Goal: Task Accomplishment & Management: Use online tool/utility

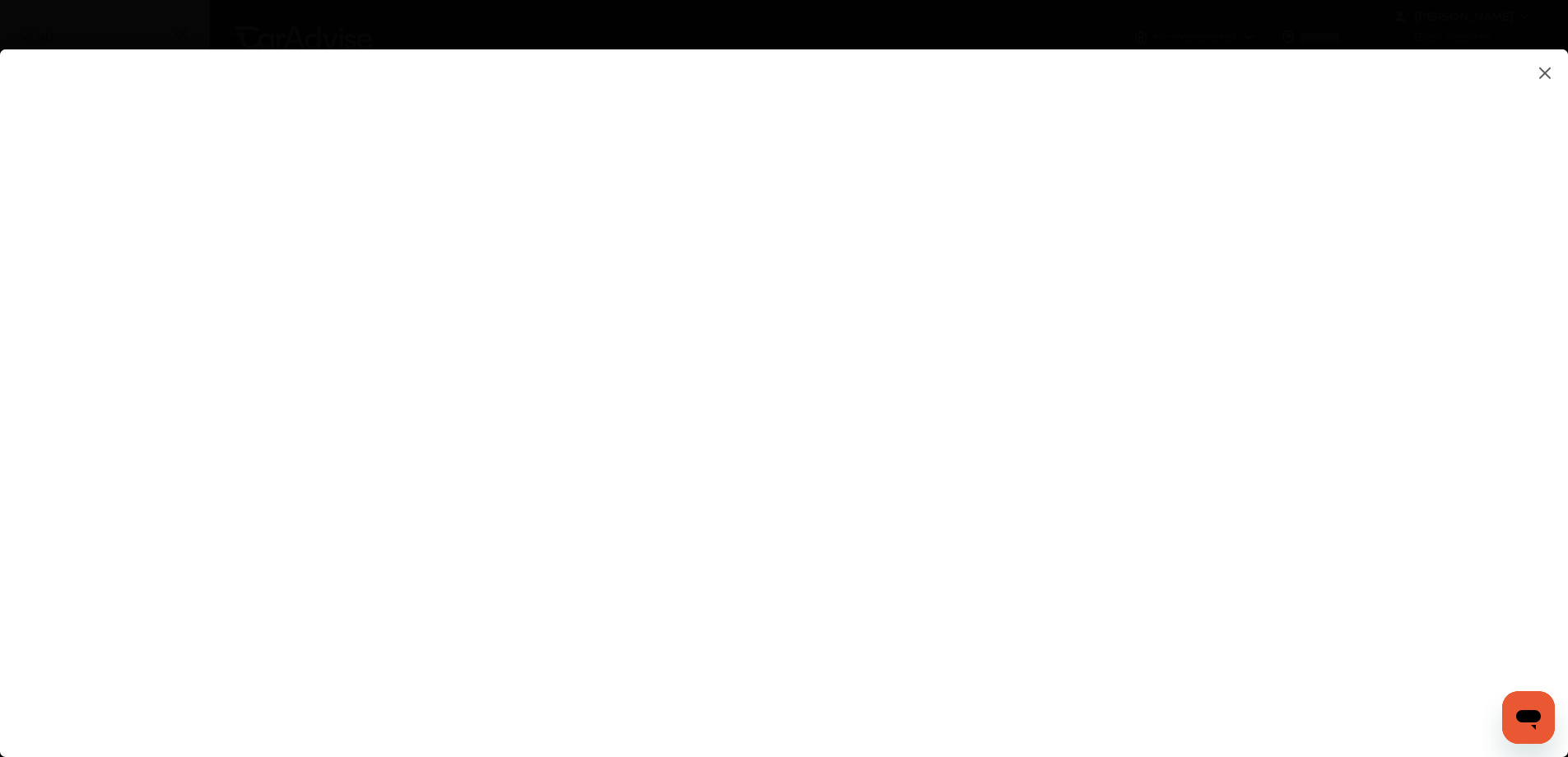
click at [1011, 499] on flutter-view at bounding box center [784, 387] width 1568 height 674
click at [789, 424] on flutter-view at bounding box center [784, 387] width 1568 height 674
click at [1032, 496] on flutter-view at bounding box center [784, 387] width 1568 height 674
click at [1028, 505] on flutter-view at bounding box center [784, 387] width 1568 height 674
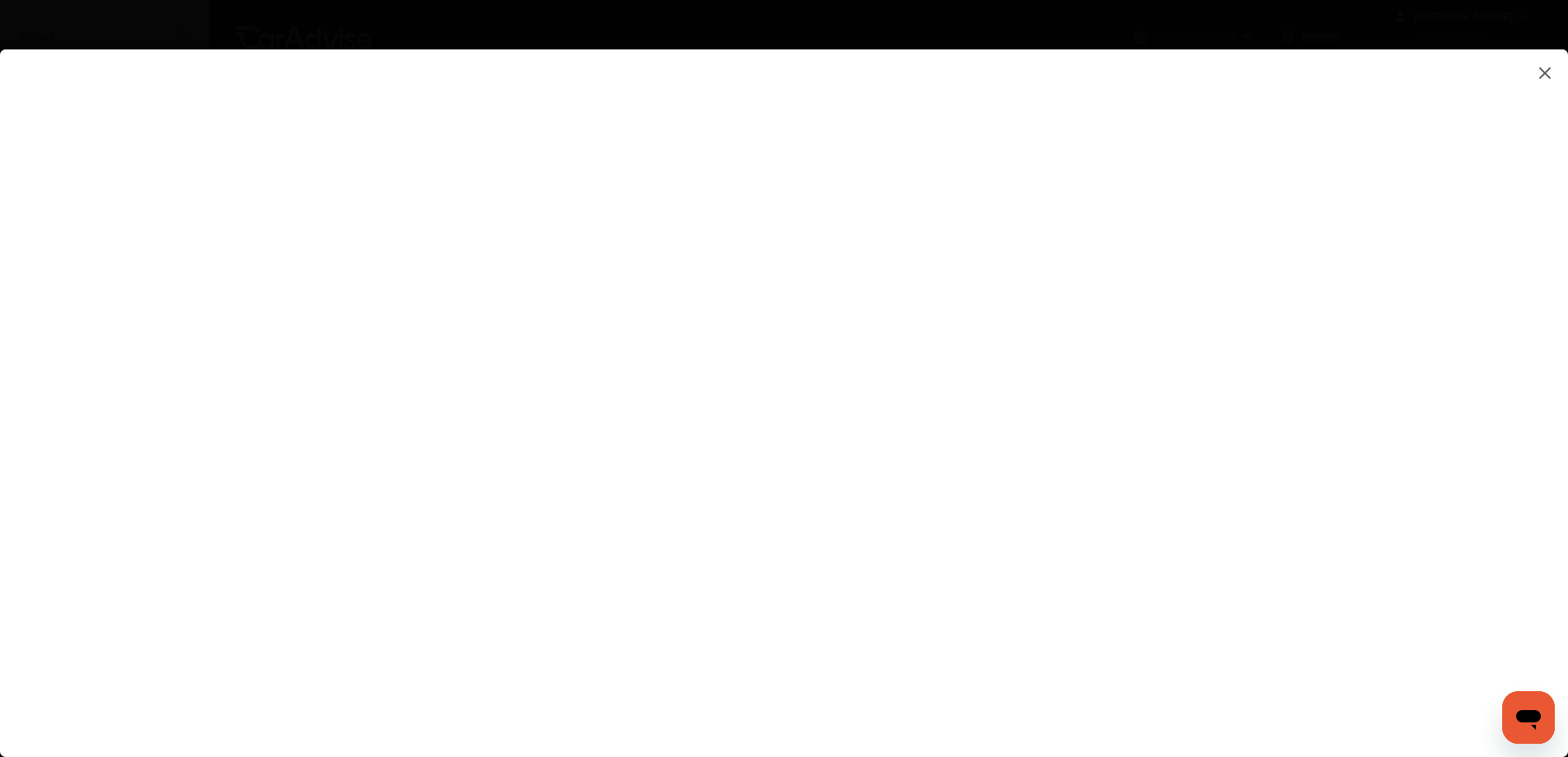
click at [1302, 231] on flutter-view at bounding box center [784, 387] width 1568 height 674
click at [930, 622] on flutter-view at bounding box center [784, 387] width 1568 height 674
click at [1002, 293] on flutter-view at bounding box center [784, 387] width 1568 height 674
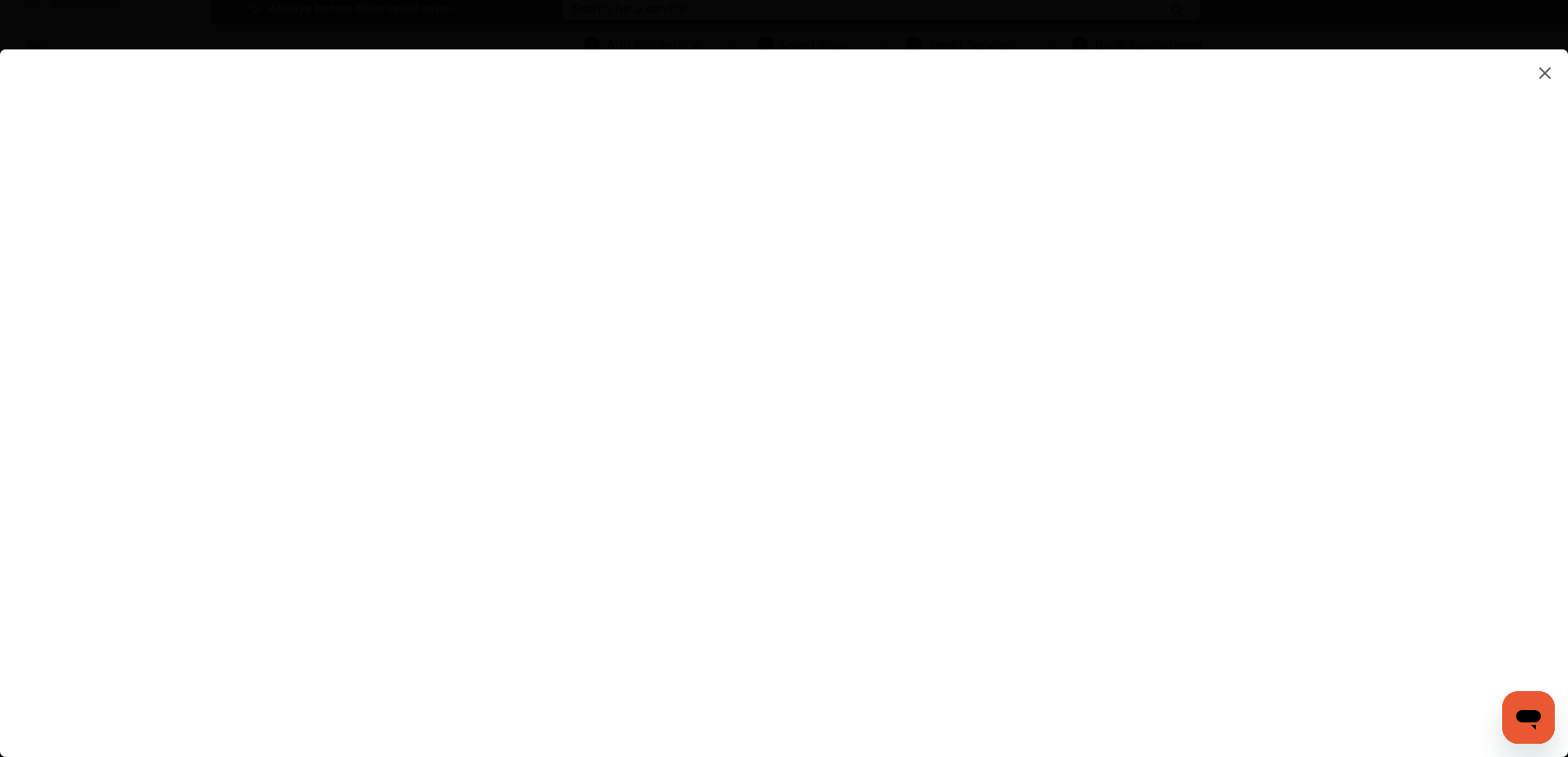
click at [1103, 395] on flutter-view at bounding box center [784, 387] width 1568 height 674
click at [1296, 388] on flutter-view at bounding box center [784, 387] width 1568 height 674
click at [1295, 388] on flutter-view at bounding box center [784, 387] width 1568 height 674
click at [979, 322] on flutter-view at bounding box center [784, 387] width 1568 height 674
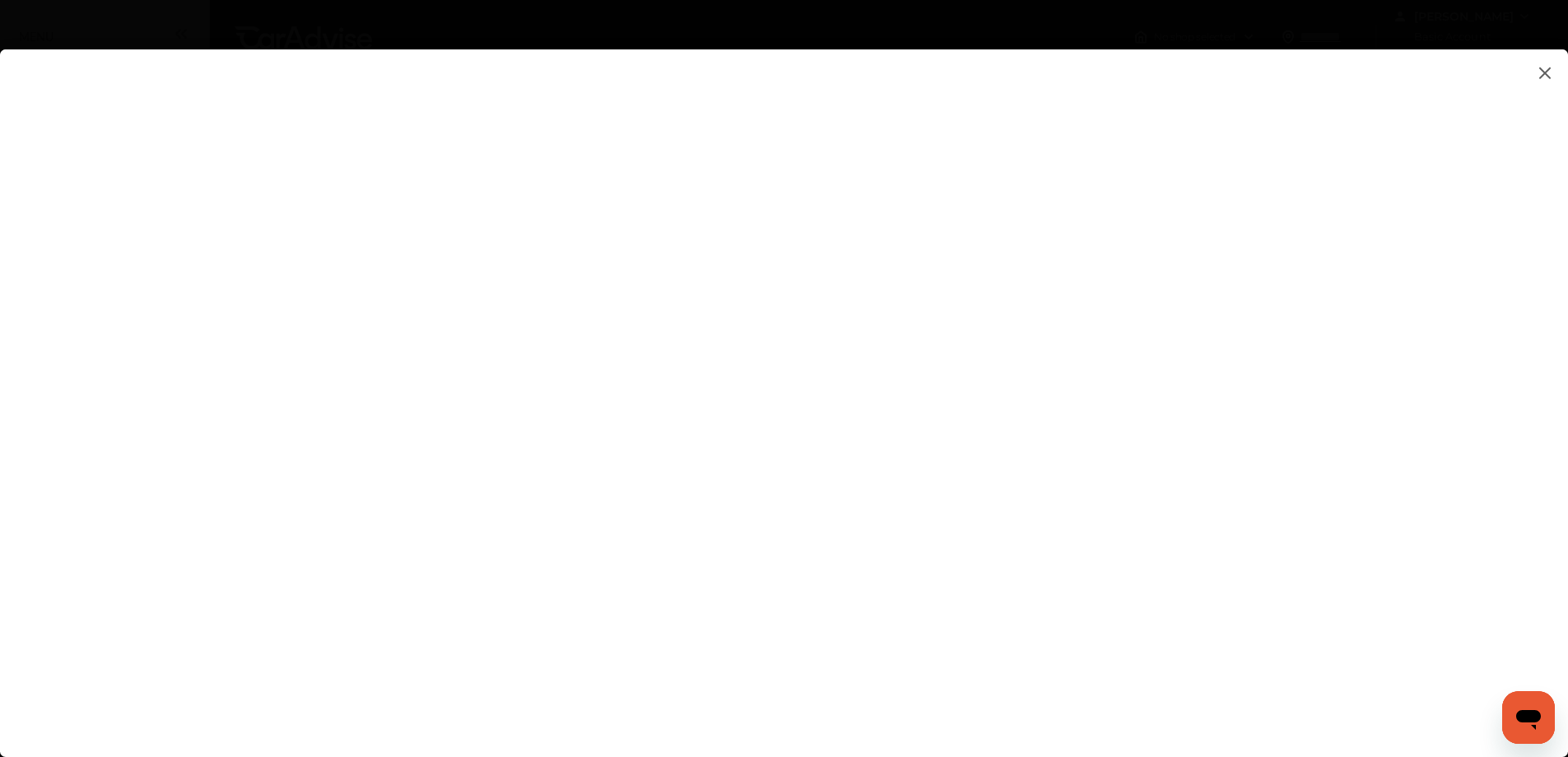
click at [987, 405] on flutter-view at bounding box center [784, 387] width 1568 height 674
click at [1295, 315] on flutter-view at bounding box center [784, 387] width 1568 height 674
click at [1302, 455] on flutter-view at bounding box center [784, 387] width 1568 height 674
click at [1070, 431] on flutter-view at bounding box center [784, 387] width 1568 height 674
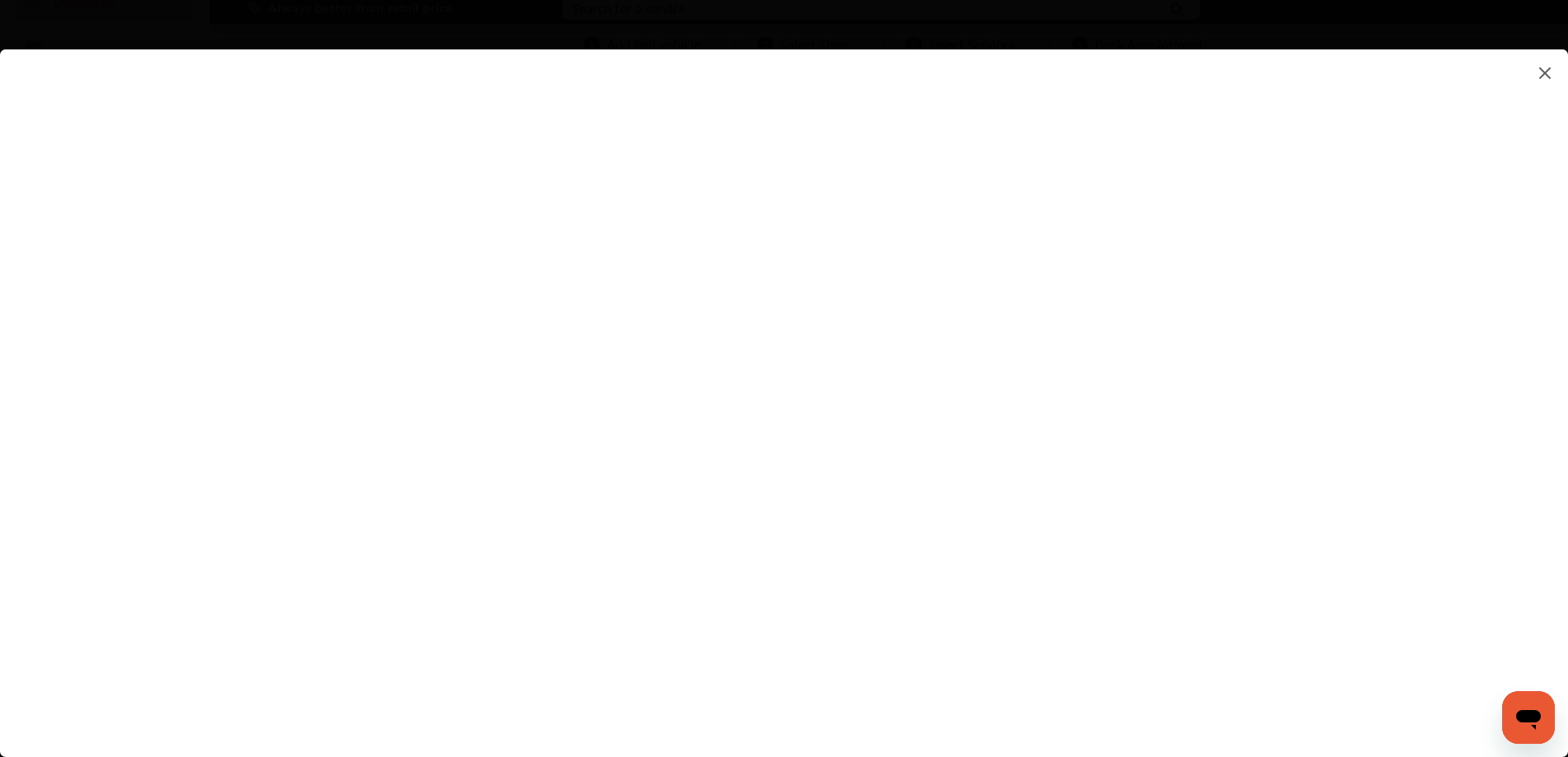
click at [720, 476] on flutter-view at bounding box center [784, 387] width 1568 height 674
